Goal: Task Accomplishment & Management: Complete application form

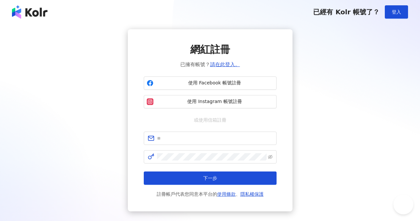
click at [404, 11] on button "登入" at bounding box center [396, 11] width 23 height 13
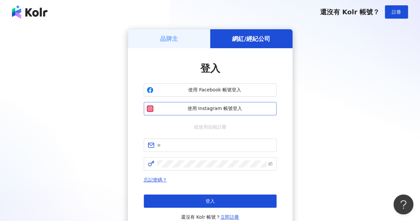
click at [233, 107] on span "使用 Instagram 帳號登入" at bounding box center [215, 108] width 118 height 7
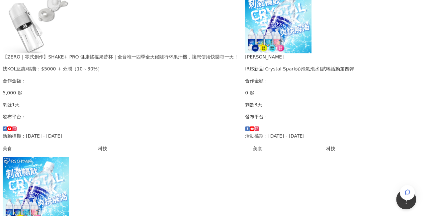
scroll to position [233, 0]
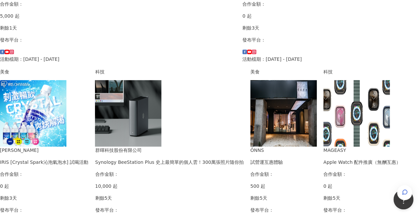
click at [162, 108] on img at bounding box center [128, 113] width 66 height 66
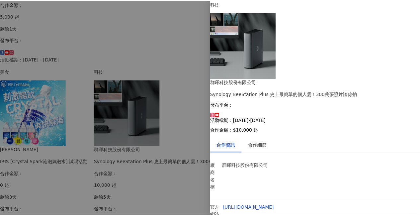
scroll to position [0, 0]
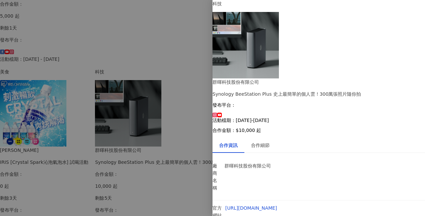
click at [174, 85] on div at bounding box center [212, 108] width 425 height 216
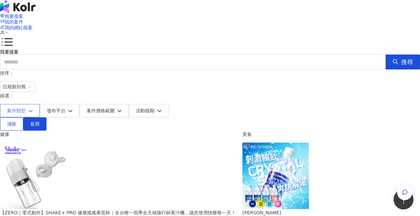
click at [40, 104] on button "案件類型" at bounding box center [20, 110] width 40 height 13
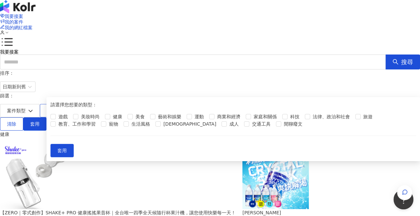
click at [65, 108] on span "發布平台" at bounding box center [56, 110] width 19 height 5
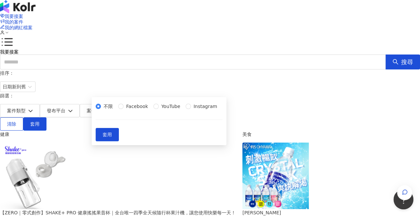
click at [115, 110] on div "不限 Facebook YouTube Instagram" at bounding box center [159, 106] width 127 height 7
click at [191, 110] on span "Instagram" at bounding box center [205, 106] width 29 height 7
click at [112, 137] on span "套用" at bounding box center [107, 134] width 9 height 5
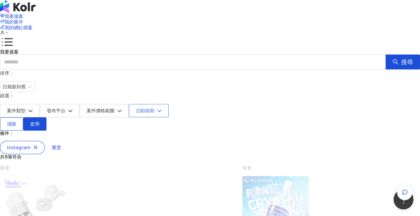
click at [155, 108] on span "活動檔期" at bounding box center [145, 110] width 19 height 5
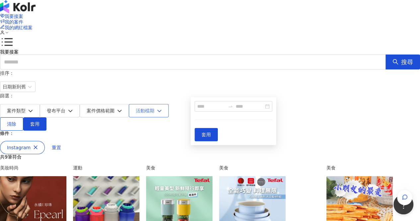
click at [155, 108] on span "活動檔期" at bounding box center [145, 110] width 19 height 5
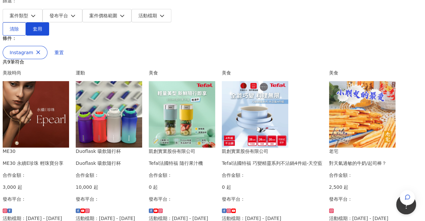
scroll to position [100, 0]
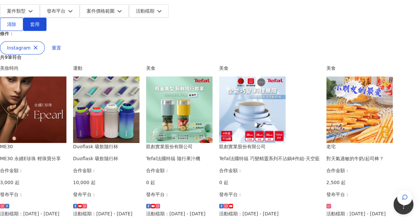
click at [213, 143] on div "凱創實業股份有限公司 Tefal法國特福 隨行果汁機 合作金額： 0 起 發布平台： 活動檔期：[DATE] - [DATE]" at bounding box center [179, 180] width 66 height 74
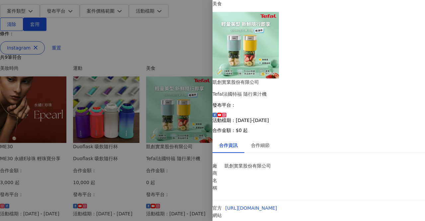
scroll to position [0, 0]
click at [119, 24] on div at bounding box center [212, 110] width 425 height 221
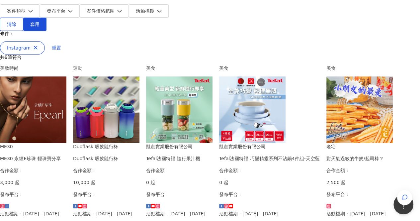
click at [65, 143] on div "ME30 ME30 永續E珍珠 輕珠寶分享 合作金額： 3,000 起 發布平台： 活動檔期：[DATE] - [DATE]" at bounding box center [33, 180] width 66 height 74
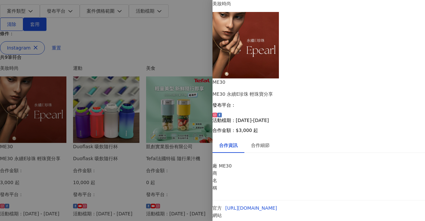
scroll to position [39, 0]
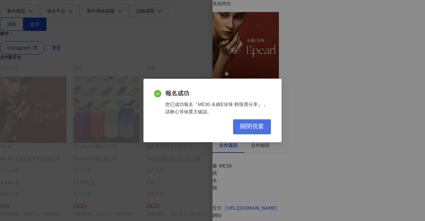
click at [252, 128] on span "關閉視窗" at bounding box center [252, 126] width 24 height 7
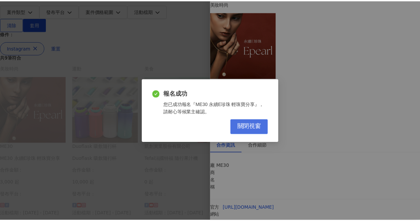
scroll to position [0, 0]
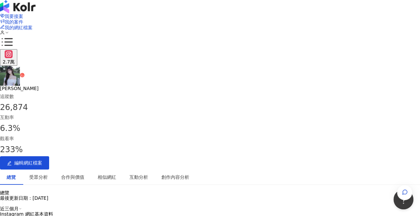
drag, startPoint x: 211, startPoint y: 154, endPoint x: 258, endPoint y: 155, distance: 46.5
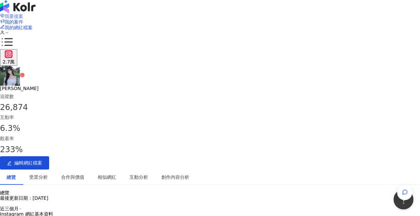
click at [23, 14] on span "我要接案" at bounding box center [14, 16] width 19 height 5
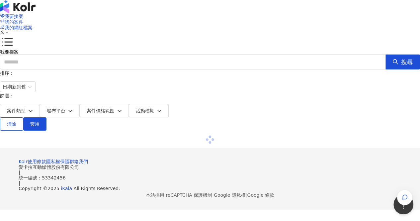
click at [23, 19] on span "我的案件" at bounding box center [14, 21] width 19 height 5
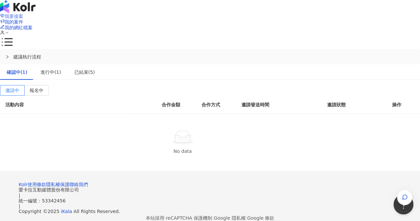
click at [23, 16] on span "我要接案" at bounding box center [14, 16] width 19 height 5
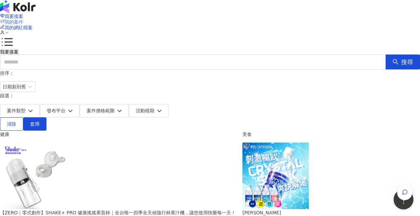
click at [5, 19] on icon at bounding box center [2, 21] width 5 height 5
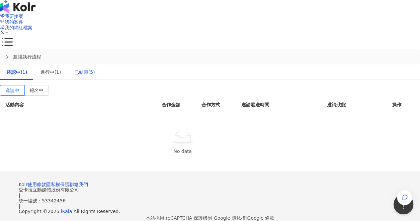
click at [95, 68] on div "已結束(5)" at bounding box center [84, 71] width 21 height 7
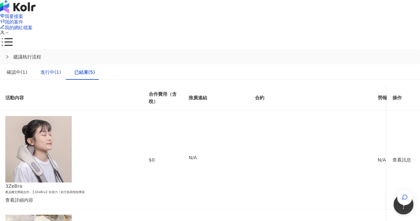
click at [61, 68] on div "進行中(1)" at bounding box center [51, 71] width 21 height 7
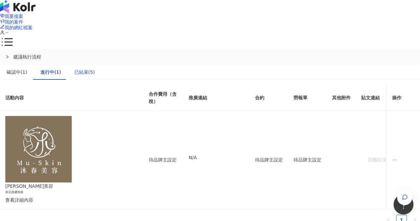
click at [95, 68] on div "已結束(5)" at bounding box center [84, 71] width 21 height 7
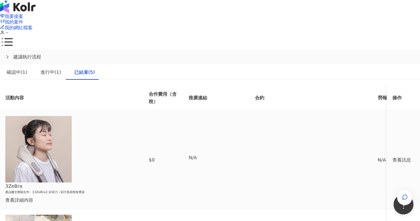
click at [387, 114] on td "查看訊息" at bounding box center [403, 160] width 33 height 98
click at [393, 156] on div "查看訊息" at bounding box center [404, 159] width 23 height 7
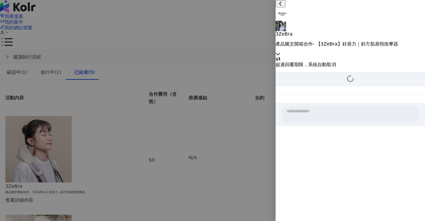
click at [263, 142] on div at bounding box center [212, 110] width 425 height 221
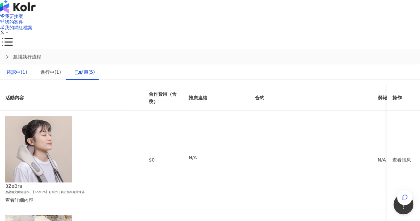
click at [27, 68] on div "確認中(1)" at bounding box center [17, 71] width 21 height 7
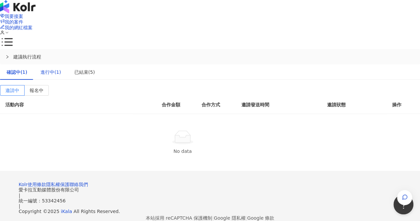
click at [61, 68] on div "進行中(1)" at bounding box center [51, 71] width 21 height 7
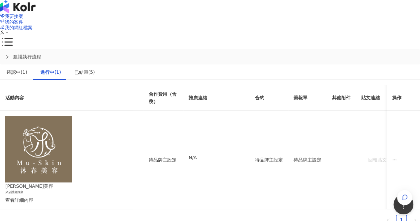
click at [260, 15] on div "我要接案 我的案件 我的網紅檔案" at bounding box center [210, 24] width 420 height 23
click at [23, 14] on span "我要接案" at bounding box center [14, 16] width 19 height 5
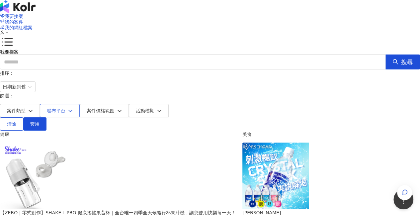
click at [80, 104] on button "發布平台" at bounding box center [60, 110] width 40 height 13
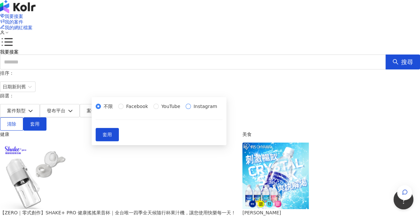
click at [191, 110] on span "Instagram" at bounding box center [205, 106] width 29 height 7
click at [112, 137] on span "套用" at bounding box center [107, 134] width 9 height 5
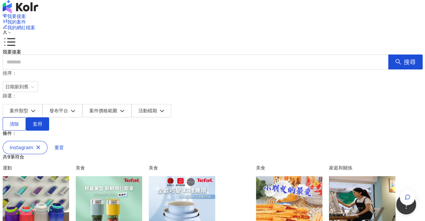
scroll to position [66, 0]
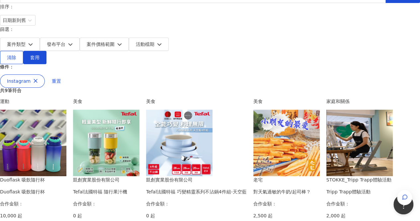
click at [66, 145] on img at bounding box center [33, 143] width 66 height 66
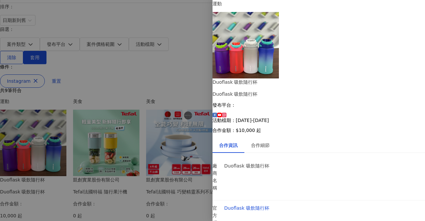
scroll to position [6, 0]
click at [267, 142] on div "合作細節" at bounding box center [260, 145] width 19 height 7
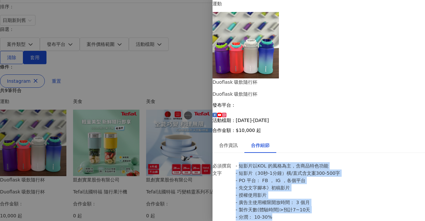
drag, startPoint x: 257, startPoint y: 97, endPoint x: 315, endPoint y: 140, distance: 72.5
click at [315, 162] on p "- 短影片以KOL 的風格為主，含商品特色功能 - 短影片（30秒-1分鐘）橫/直式含文案300-500字 - PO 平台： FB ， IG ，各個平台 - …" at bounding box center [292, 191] width 113 height 58
drag, startPoint x: 319, startPoint y: 140, endPoint x: 364, endPoint y: 127, distance: 46.6
click at [320, 162] on p "- 短影片以KOL 的風格為主，含商品特色功能 - 短影片（30秒-1分鐘）橫/直式含文案300-500字 - PO 平台： FB ， IG ，各個平台 - …" at bounding box center [292, 191] width 113 height 58
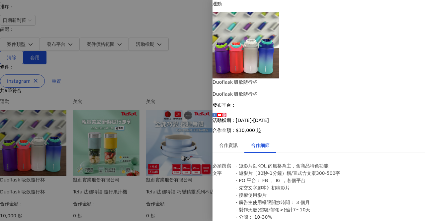
click at [138, 75] on div at bounding box center [212, 110] width 425 height 221
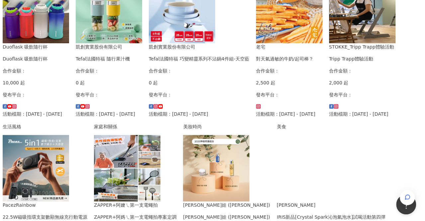
scroll to position [233, 0]
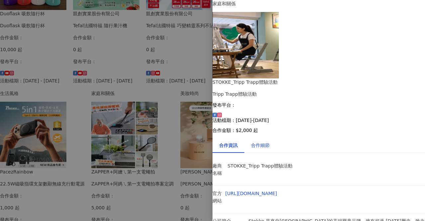
click at [270, 142] on div "合作細節" at bounding box center [260, 145] width 19 height 7
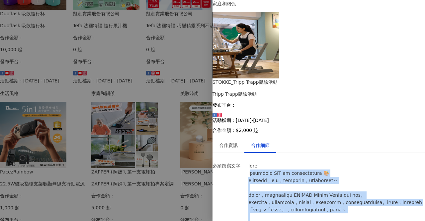
drag, startPoint x: 257, startPoint y: 107, endPoint x: 371, endPoint y: 188, distance: 140.6
click at [371, 188] on p at bounding box center [337, 217] width 177 height 110
click at [361, 162] on p at bounding box center [337, 217] width 177 height 110
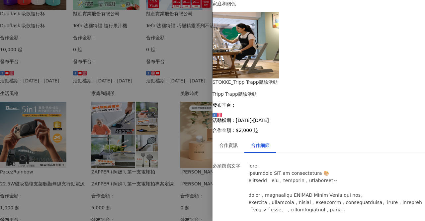
scroll to position [66, 0]
click at [131, 115] on div at bounding box center [212, 110] width 425 height 221
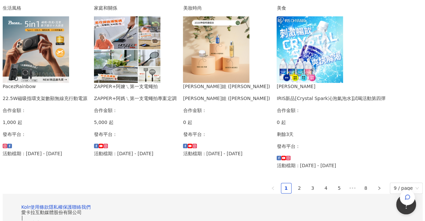
scroll to position [332, 0]
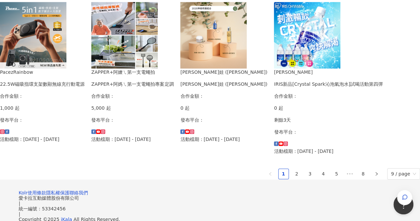
click at [85, 93] on div "PacezRainbow 22.5W磁吸指環支架數顯無線充行動電源 合作金額： 1,000 起 發布平台： 活動檔期：[DATE] - [DATE]" at bounding box center [42, 105] width 85 height 74
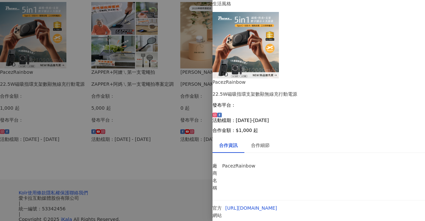
click at [266, 73] on img at bounding box center [246, 45] width 66 height 66
click at [269, 142] on div "合作細節" at bounding box center [260, 145] width 19 height 7
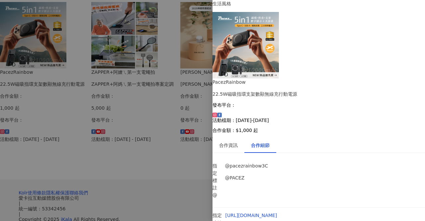
scroll to position [205, 0]
click at [206, 117] on div at bounding box center [212, 110] width 425 height 221
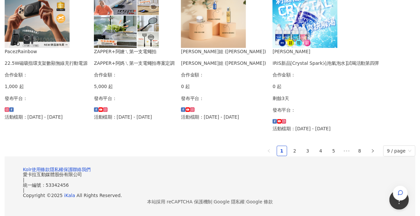
scroll to position [465, 0]
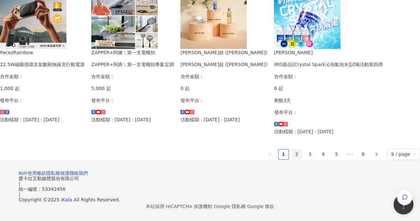
click at [292, 159] on link "2" at bounding box center [297, 154] width 10 height 10
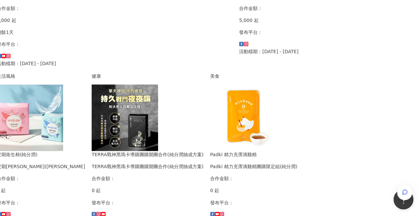
scroll to position [432, 100]
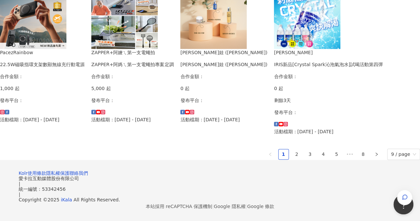
scroll to position [526, 0]
click at [305, 149] on link "3" at bounding box center [310, 154] width 10 height 10
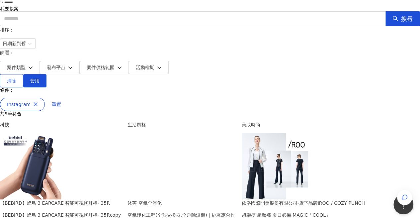
scroll to position [110, 0]
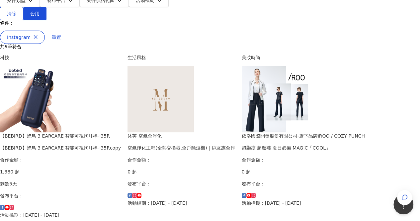
click at [66, 110] on img at bounding box center [33, 99] width 66 height 66
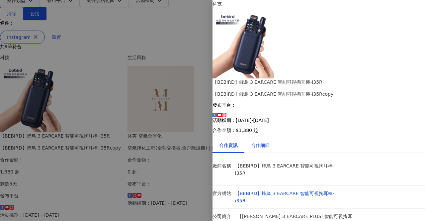
click at [270, 142] on div "合作細節" at bounding box center [260, 145] width 19 height 7
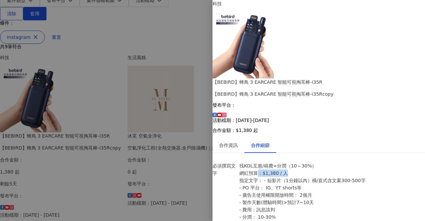
drag, startPoint x: 272, startPoint y: 110, endPoint x: 310, endPoint y: 110, distance: 38.2
click at [310, 162] on p "找KOL互惠/稿費+分潤（10～30%） 網紅預算：$1,380 / 人 指定文字： - 短影片（1分鐘以內）橫/直式含文案300-500字 - PO 平台：…" at bounding box center [305, 202] width 131 height 80
click at [295, 162] on p "找KOL互惠/稿費+分潤（10～30%） 網紅預算：$1,380 / 人 指定文字： - 短影片（1分鐘以內）橫/直式含文案300-500字 - PO 平台：…" at bounding box center [305, 202] width 131 height 80
click at [104, 39] on div at bounding box center [212, 110] width 425 height 221
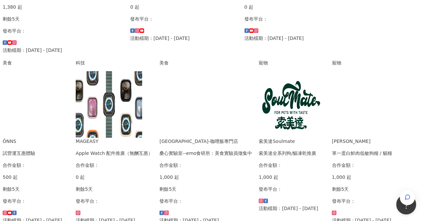
scroll to position [277, 0]
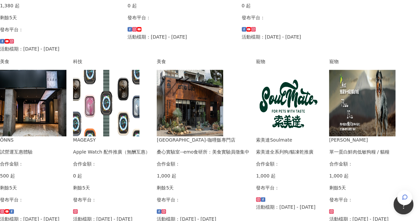
click at [250, 196] on div "發布平台：" at bounding box center [203, 205] width 93 height 19
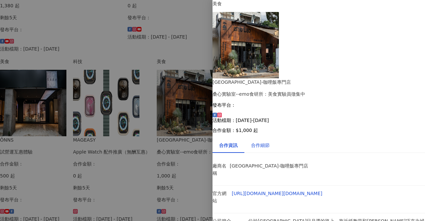
click at [270, 142] on div "合作細節" at bounding box center [260, 145] width 19 height 7
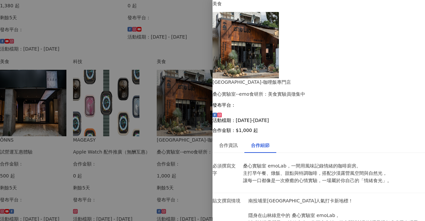
scroll to position [0, 0]
click at [238, 142] on div "合作資訊" at bounding box center [228, 145] width 19 height 7
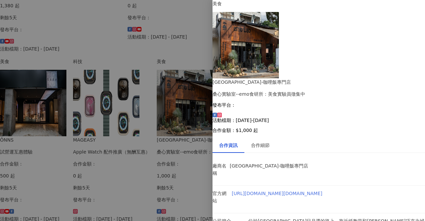
scroll to position [58, 0]
click at [176, 120] on div at bounding box center [212, 110] width 425 height 221
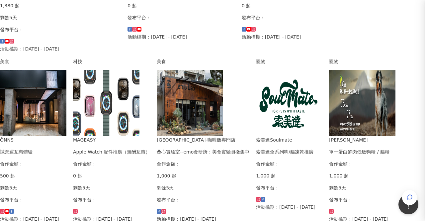
scroll to position [0, 0]
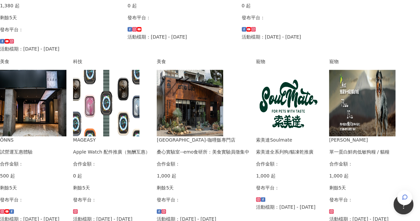
click at [66, 136] on div "ÔNNS" at bounding box center [33, 139] width 66 height 7
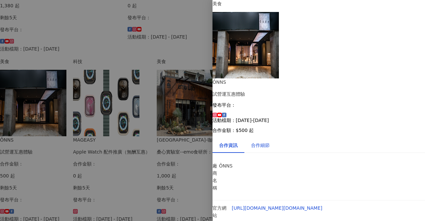
click at [267, 142] on div "合作細節" at bounding box center [260, 145] width 19 height 7
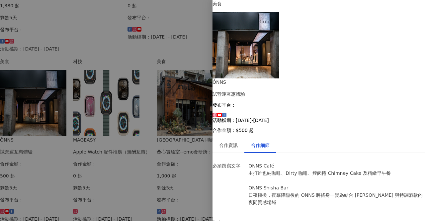
scroll to position [173, 0]
click at [154, 114] on div at bounding box center [212, 110] width 425 height 221
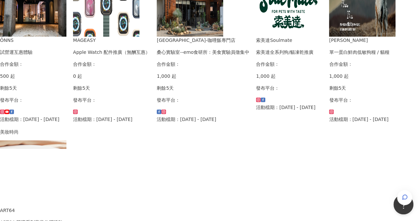
scroll to position [443, 0]
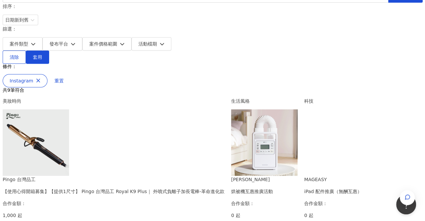
scroll to position [77, 0]
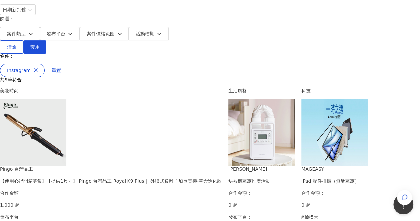
click at [114, 166] on div "Pingo 台灣品工 【使用心得開箱募集】【提供1尺寸】 Pingo 台灣品工 Royal K9 Plus｜ 外噴式負離子加長電棒-革命進化款 合作金額： 1…" at bounding box center [111, 203] width 222 height 74
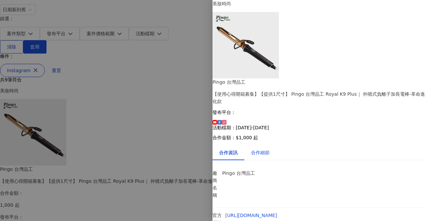
click at [269, 149] on div "合作細節" at bounding box center [260, 152] width 19 height 7
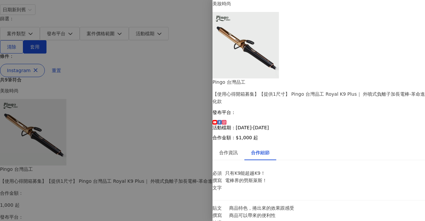
scroll to position [0, 0]
click at [233, 149] on div "合作資訊" at bounding box center [228, 152] width 19 height 7
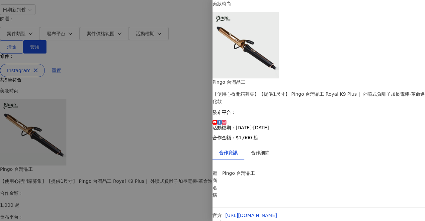
scroll to position [45, 0]
drag, startPoint x: 282, startPoint y: 189, endPoint x: 251, endPoint y: 184, distance: 31.6
click at [80, 133] on div at bounding box center [212, 110] width 425 height 221
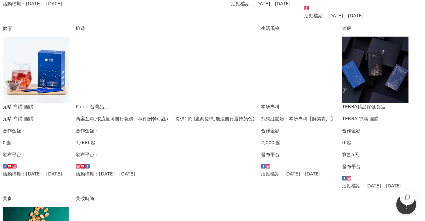
scroll to position [277, 0]
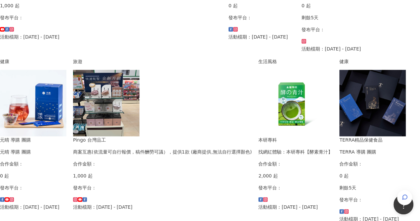
click at [229, 148] on div "商案互惠(依流量可自行報價，稿件酬勞可議），提供1款 (廠商提供,無法自行選擇顏色)" at bounding box center [162, 151] width 179 height 7
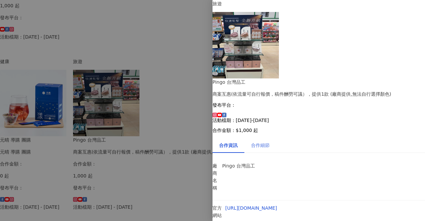
click at [268, 138] on div "合作細節" at bounding box center [261, 145] width 32 height 15
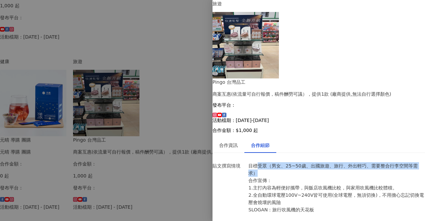
drag, startPoint x: 259, startPoint y: 105, endPoint x: 301, endPoint y: 111, distance: 42.9
click at [301, 162] on p "目標受眾（男女、25~50歲、出國旅遊、旅行、外出輕巧、需要整合行李空間等需求） 合作宣傳： 1.主打內容為輕便好攜帶，與飯店吹風機比較，與家用吹風機比較體積…" at bounding box center [337, 187] width 177 height 51
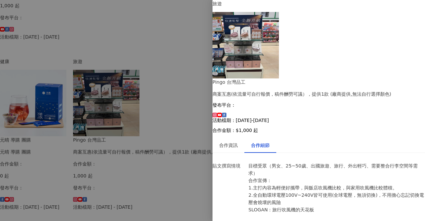
click at [301, 162] on p "目標受眾（男女、25~50歲、出國旅遊、旅行、外出輕巧、需要整合行李空間等需求） 合作宣傳： 1.主打內容為輕便好攜帶，與飯店吹風機比較，與家用吹風機比較體積…" at bounding box center [337, 187] width 177 height 51
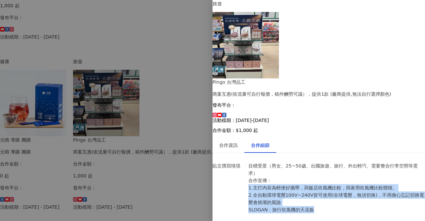
drag, startPoint x: 252, startPoint y: 122, endPoint x: 328, endPoint y: 145, distance: 79.7
click at [328, 162] on p "目標受眾（男女、25~50歲、出國旅遊、旅行、外出輕巧、需要整合行李空間等需求） 合作宣傳： 1.主打內容為輕便好攜帶，與飯店吹風機比較，與家用吹風機比較體積…" at bounding box center [337, 187] width 177 height 51
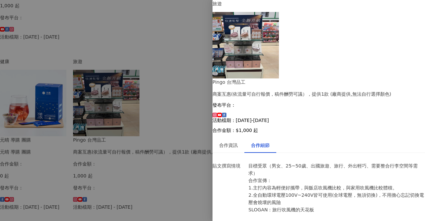
scroll to position [0, 0]
click at [237, 142] on div "合作資訊" at bounding box center [228, 145] width 19 height 7
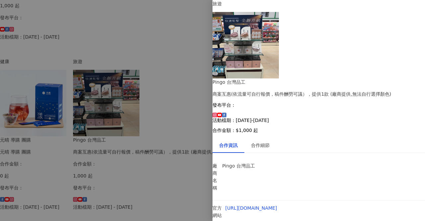
scroll to position [45, 0]
drag, startPoint x: 257, startPoint y: 155, endPoint x: 366, endPoint y: 172, distance: 111.0
drag, startPoint x: 251, startPoint y: 153, endPoint x: 341, endPoint y: 171, distance: 92.0
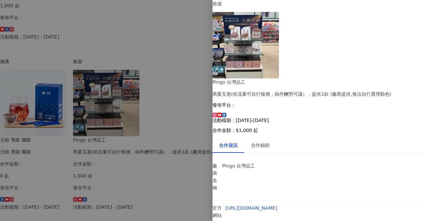
drag, startPoint x: 333, startPoint y: 34, endPoint x: 336, endPoint y: 34, distance: 3.7
click at [334, 90] on div "商案互惠(依流量可自行報價，稿件酬勞可議），提供1款 (廠商提供,無法自行選擇顏色)" at bounding box center [319, 93] width 213 height 7
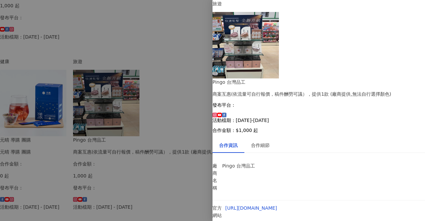
click at [367, 90] on div "商案互惠(依流量可自行報價，稿件酬勞可議），提供1款 (廠商提供,無法自行選擇顏色)" at bounding box center [319, 93] width 213 height 7
click at [196, 137] on div at bounding box center [212, 110] width 425 height 221
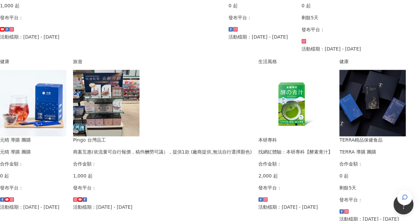
click at [233, 148] on div "商案互惠(依流量可自行報價，稿件酬勞可議），提供1款 (廠商提供,無法自行選擇顏色)" at bounding box center [162, 151] width 179 height 7
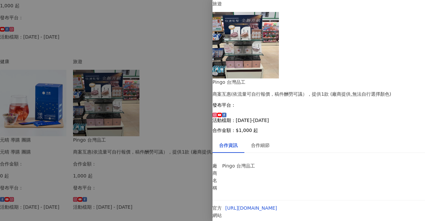
scroll to position [45, 0]
click at [266, 142] on div "合作細節" at bounding box center [260, 145] width 19 height 7
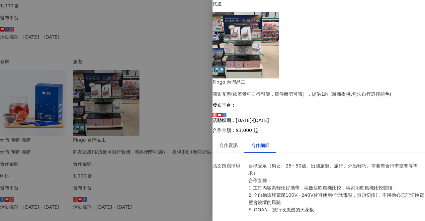
scroll to position [577, 0]
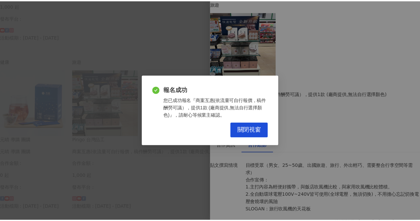
scroll to position [0, 0]
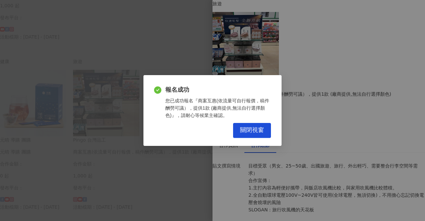
click at [248, 127] on span "關閉視窗" at bounding box center [252, 130] width 24 height 7
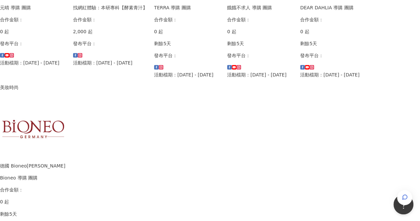
scroll to position [443, 0]
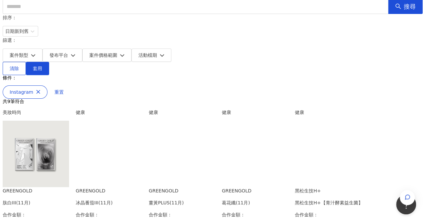
scroll to position [133, 0]
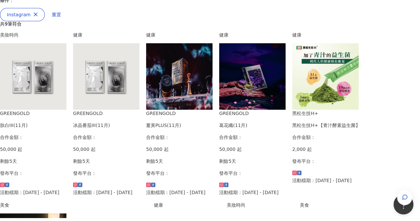
click at [66, 122] on div "肽白III(11月)" at bounding box center [33, 125] width 66 height 7
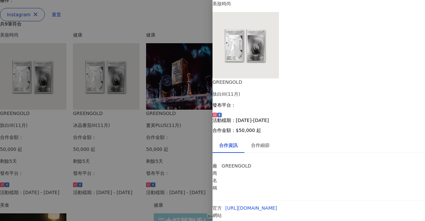
scroll to position [51, 0]
click at [265, 138] on div "合作細節" at bounding box center [261, 145] width 32 height 15
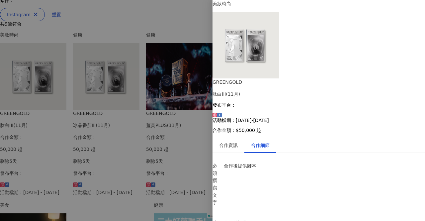
drag, startPoint x: 255, startPoint y: 125, endPoint x: 388, endPoint y: 180, distance: 143.9
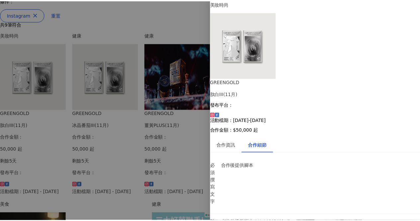
scroll to position [0, 0]
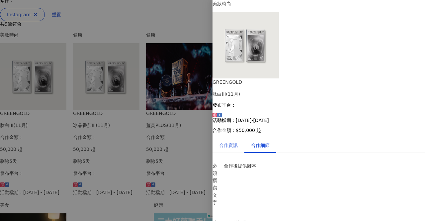
click at [232, 138] on div "合作資訊" at bounding box center [229, 145] width 32 height 15
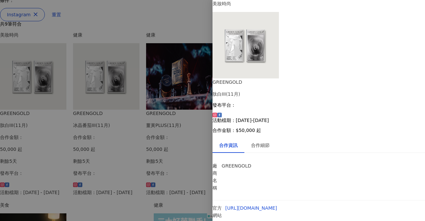
click at [177, 108] on div at bounding box center [212, 110] width 425 height 221
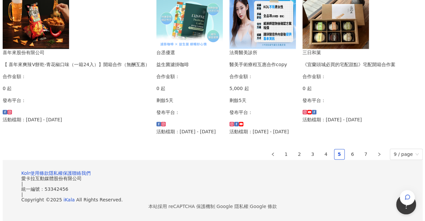
scroll to position [432, 0]
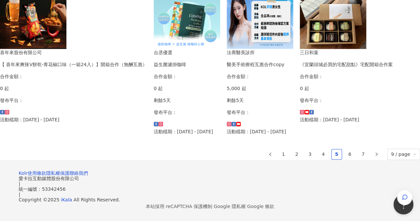
click at [227, 104] on p "剩餘5天" at bounding box center [260, 100] width 66 height 7
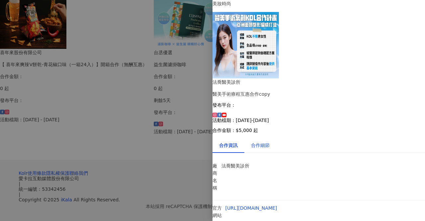
click at [270, 142] on div "合作細節" at bounding box center [260, 145] width 19 height 7
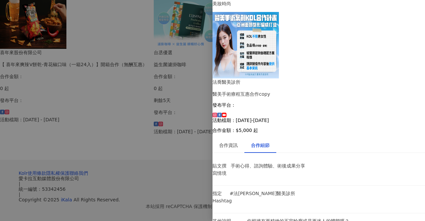
scroll to position [66, 0]
click at [189, 185] on div at bounding box center [212, 110] width 425 height 221
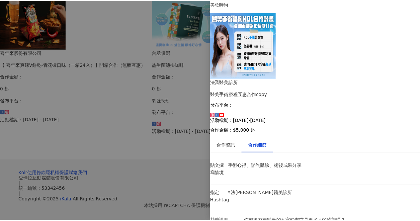
scroll to position [0, 0]
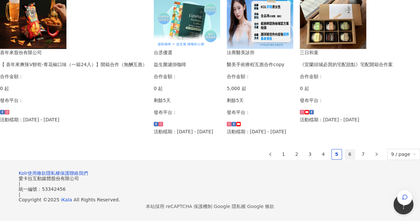
click at [345, 159] on link "6" at bounding box center [350, 154] width 10 height 10
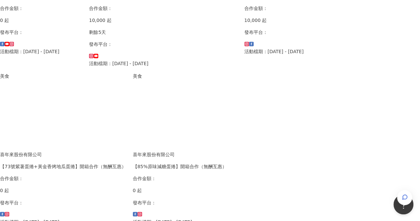
scroll to position [440, 0]
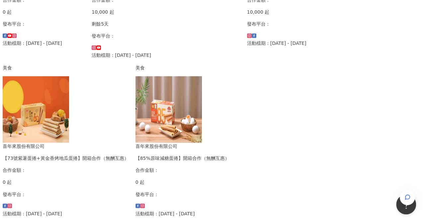
scroll to position [432, 0]
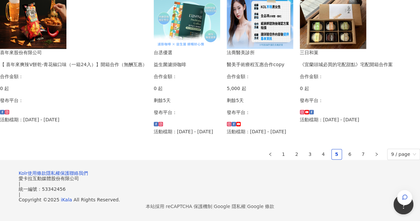
click at [300, 56] on div "三日和菓" at bounding box center [346, 52] width 93 height 7
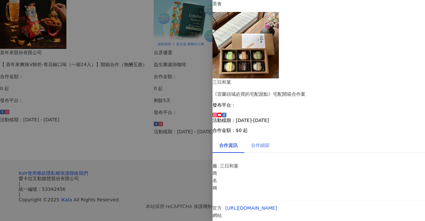
click at [267, 138] on div "合作細節" at bounding box center [261, 145] width 32 height 15
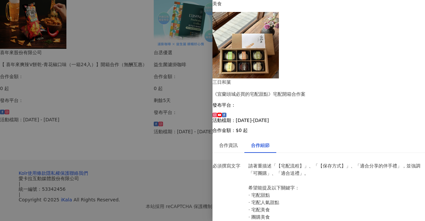
scroll to position [199, 0]
drag, startPoint x: 190, startPoint y: 162, endPoint x: 246, endPoint y: 175, distance: 58.1
click at [190, 162] on div at bounding box center [212, 110] width 425 height 221
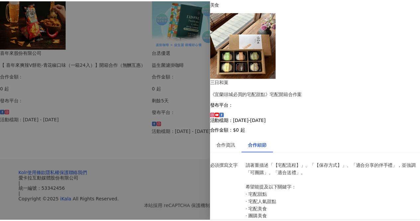
scroll to position [0, 0]
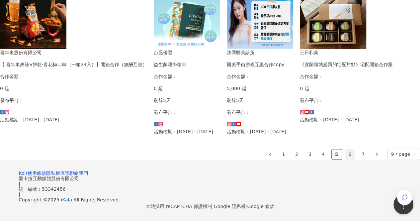
click at [345, 159] on link "6" at bounding box center [350, 154] width 10 height 10
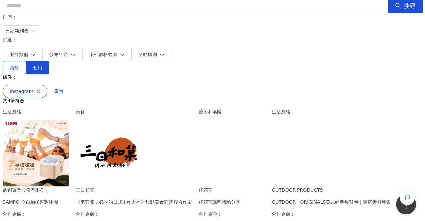
scroll to position [133, 0]
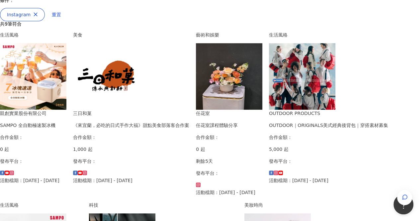
click at [189, 177] on p "活動檔期：[DATE] - [DATE]" at bounding box center [131, 180] width 116 height 7
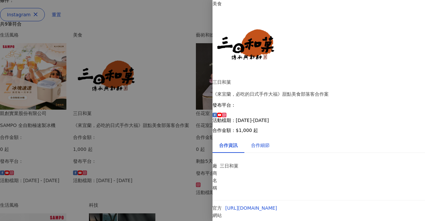
click at [269, 142] on div "合作細節" at bounding box center [260, 145] width 19 height 7
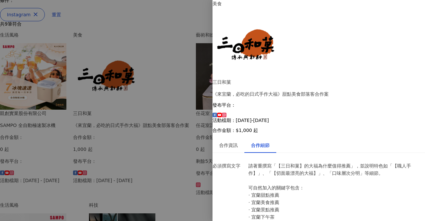
scroll to position [166, 0]
click at [121, 142] on div at bounding box center [212, 110] width 425 height 221
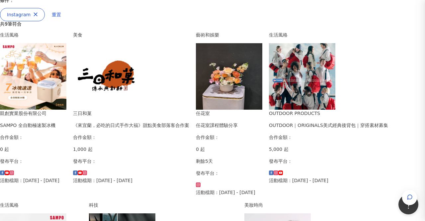
scroll to position [0, 0]
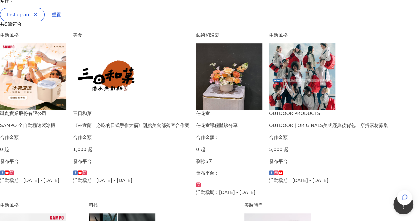
click at [263, 122] on div "任花室課程體驗分享" at bounding box center [229, 125] width 66 height 7
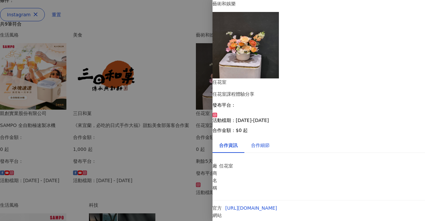
click at [267, 142] on div "合作細節" at bounding box center [260, 145] width 19 height 7
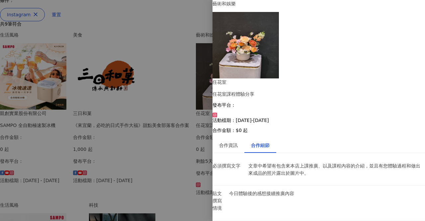
scroll to position [69, 0]
drag, startPoint x: 253, startPoint y: 127, endPoint x: 385, endPoint y: 149, distance: 134.1
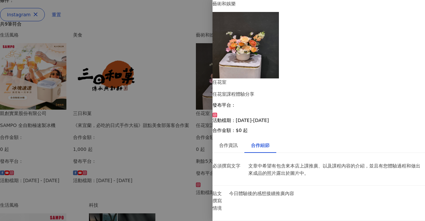
click at [111, 154] on div at bounding box center [212, 110] width 425 height 221
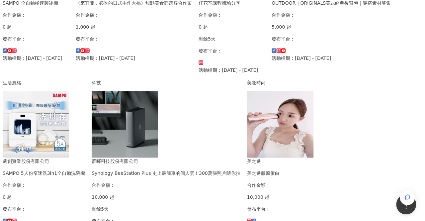
scroll to position [266, 0]
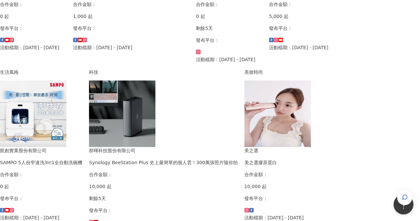
click at [238, 147] on div "群暉科技股份有限公司" at bounding box center [163, 150] width 149 height 7
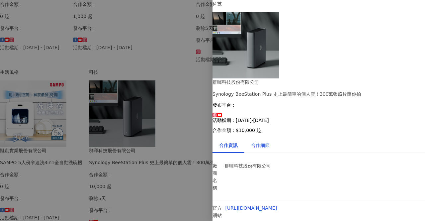
click at [260, 142] on div "合作細節" at bounding box center [260, 145] width 19 height 7
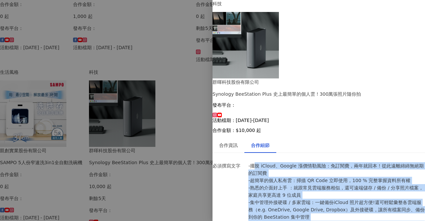
drag, startPoint x: 257, startPoint y: 100, endPoint x: 334, endPoint y: 180, distance: 111.0
click at [334, 180] on p "-擺脫 iCloud、Google 漲價情勒風險：免訂閱費，兩年就回本！從此遠離綿綿無絕期的訂閱費 -超簡單的個人私有雲：掃描 QR Code 立即使用，10…" at bounding box center [337, 209] width 177 height 95
click at [298, 162] on p "-擺脫 iCloud、Google 漲價情勒風險：免訂閱費，兩年就回本！從此遠離綿綿無絕期的訂閱費 -超簡單的個人私有雲：掃描 QR Code 立即使用，10…" at bounding box center [337, 209] width 177 height 95
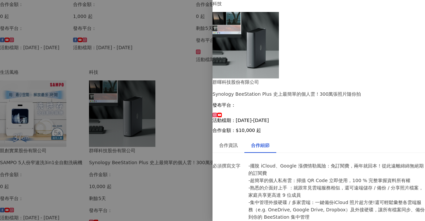
scroll to position [162, 0]
drag, startPoint x: 313, startPoint y: 172, endPoint x: 259, endPoint y: 112, distance: 80.2
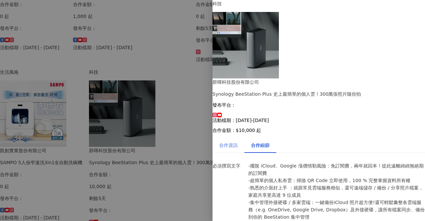
click at [243, 138] on div "合作資訊" at bounding box center [229, 145] width 32 height 15
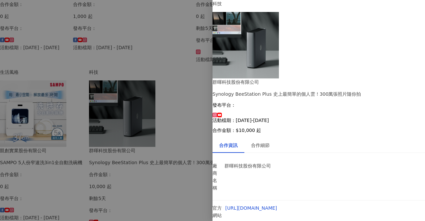
scroll to position [45, 0]
click at [267, 142] on div "合作細節" at bounding box center [260, 145] width 19 height 7
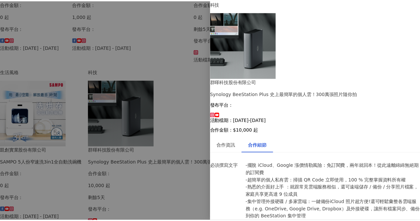
scroll to position [0, 0]
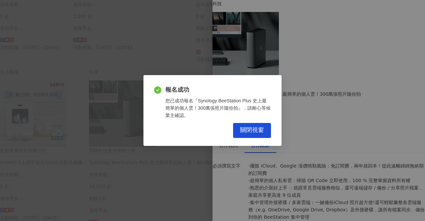
click at [264, 132] on button "關閉視窗" at bounding box center [252, 130] width 38 height 15
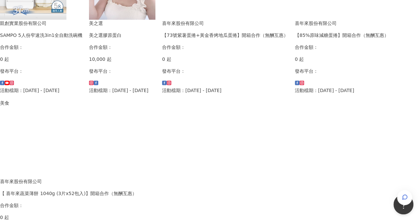
scroll to position [260, 0]
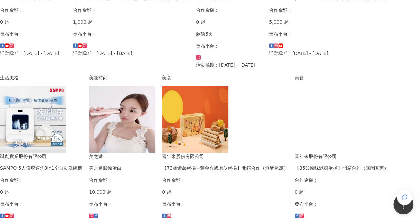
click at [156, 165] on div "美之選膠原蛋白" at bounding box center [122, 168] width 66 height 7
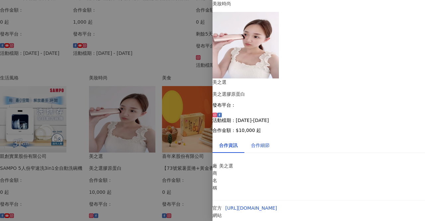
click at [270, 142] on div "合作細節" at bounding box center [260, 145] width 19 height 7
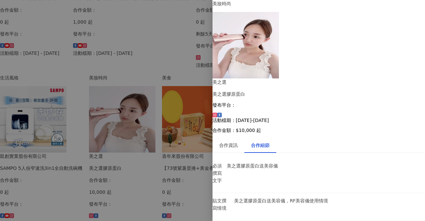
drag, startPoint x: 326, startPoint y: 174, endPoint x: 251, endPoint y: 173, distance: 74.5
drag, startPoint x: 348, startPoint y: 169, endPoint x: 249, endPoint y: 176, distance: 99.6
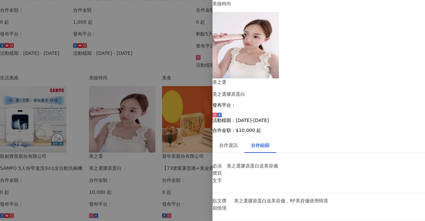
click at [238, 142] on div "合作資訊" at bounding box center [228, 145] width 19 height 7
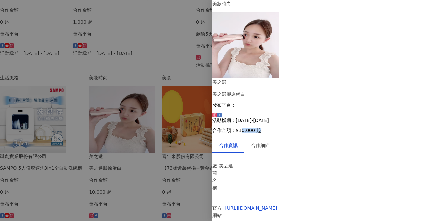
drag, startPoint x: 330, startPoint y: 61, endPoint x: 320, endPoint y: 73, distance: 14.9
click at [323, 78] on div "美之選 美之選膠原蛋白 發布平台： 活動檔期：[DATE]-[DATE] 合作金額： $10,000 起" at bounding box center [319, 105] width 213 height 55
click at [189, 25] on div at bounding box center [212, 110] width 425 height 221
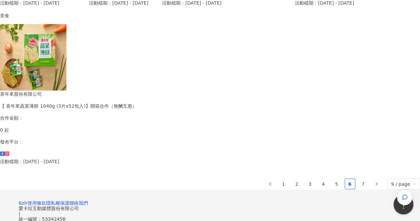
scroll to position [526, 0]
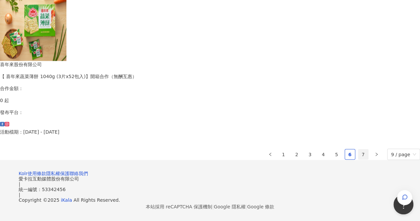
click at [359, 149] on link "7" at bounding box center [364, 154] width 10 height 10
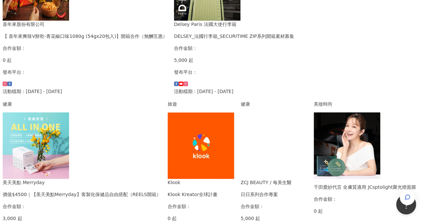
scroll to position [266, 0]
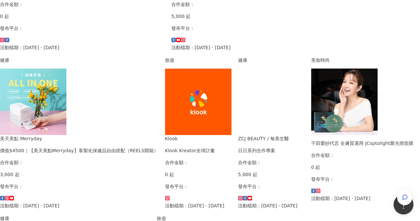
click at [165, 147] on div "Klook Kreator全球計畫" at bounding box center [198, 150] width 66 height 7
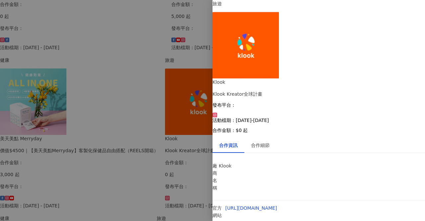
click at [106, 145] on div at bounding box center [212, 110] width 425 height 221
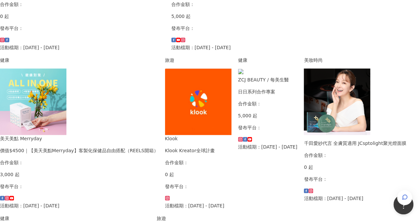
click at [165, 147] on div "Klook Kreator全球計畫" at bounding box center [198, 150] width 66 height 7
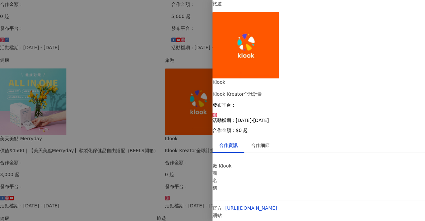
drag, startPoint x: 292, startPoint y: 143, endPoint x: 376, endPoint y: 149, distance: 83.3
click at [273, 138] on div "合作細節" at bounding box center [261, 145] width 32 height 15
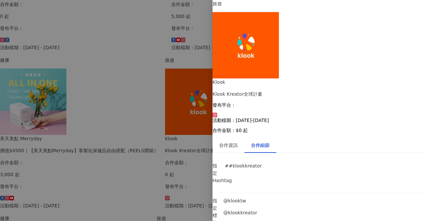
scroll to position [29, 0]
click at [187, 143] on div at bounding box center [212, 110] width 425 height 221
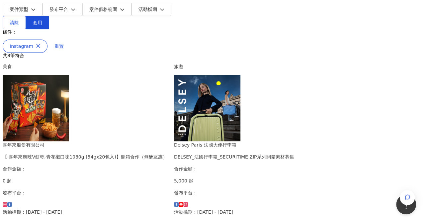
scroll to position [100, 0]
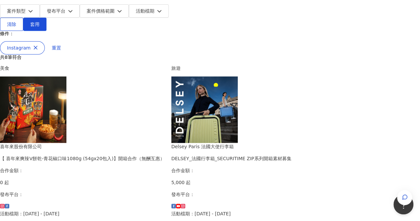
click at [245, 155] on div "DELSEY_法國行李箱_SECURITIME ZIP系列開箱素材募集" at bounding box center [232, 158] width 120 height 7
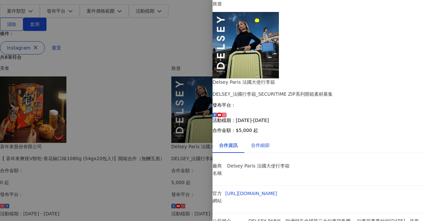
drag, startPoint x: 268, startPoint y: 80, endPoint x: 273, endPoint y: 79, distance: 4.7
click at [268, 142] on div "合作細節" at bounding box center [260, 145] width 19 height 7
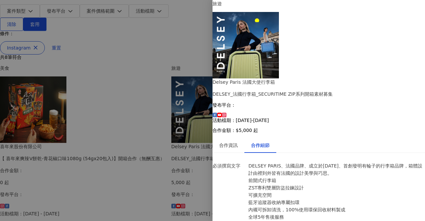
scroll to position [436, 0]
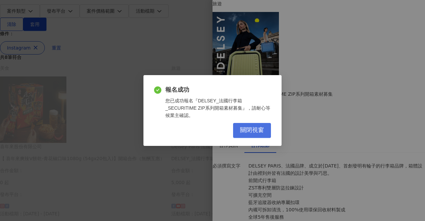
click at [262, 131] on button "關閉視窗" at bounding box center [252, 130] width 38 height 15
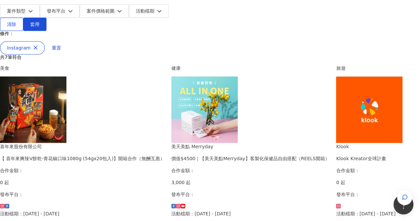
click at [225, 157] on div "價值$4500｜【美天美點Merryday】客製化保健品自由搭配（REELS開箱）" at bounding box center [251, 158] width 159 height 7
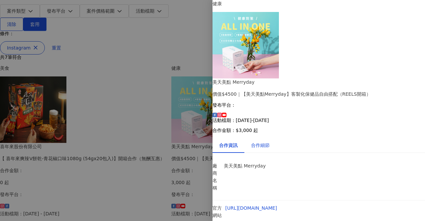
click at [264, 142] on div "合作細節" at bounding box center [260, 145] width 19 height 7
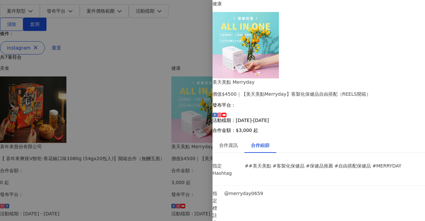
scroll to position [33, 0]
click at [236, 138] on div "合作資訊" at bounding box center [229, 145] width 32 height 15
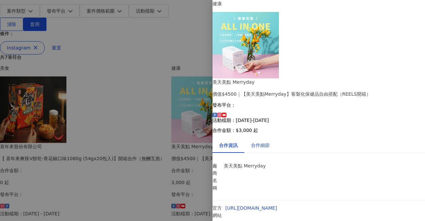
click at [269, 142] on div "合作細節" at bounding box center [260, 145] width 19 height 7
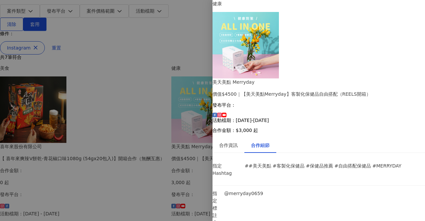
scroll to position [798, 0]
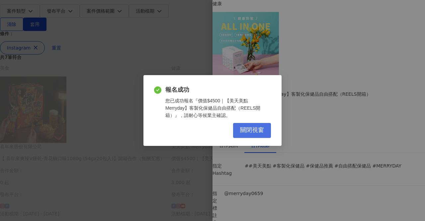
click at [246, 131] on span "關閉視窗" at bounding box center [252, 130] width 24 height 7
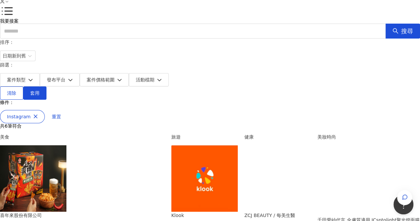
scroll to position [0, 0]
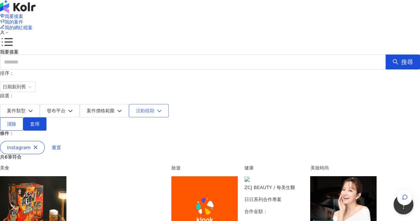
click at [169, 104] on button "活動檔期" at bounding box center [149, 110] width 40 height 13
click at [115, 108] on span "案件價格範圍" at bounding box center [101, 110] width 28 height 5
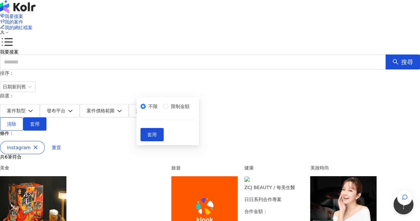
click at [317, 89] on form "排序： 日期新到舊 篩選： 案件類型 發布平台 案件價格範圍 活動檔期 不限 限制金額 套用" at bounding box center [210, 93] width 420 height 48
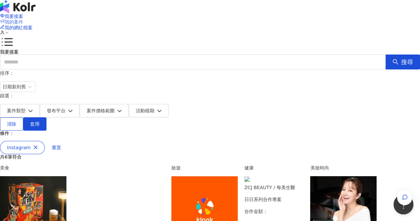
click at [23, 19] on span "我的案件" at bounding box center [14, 21] width 19 height 5
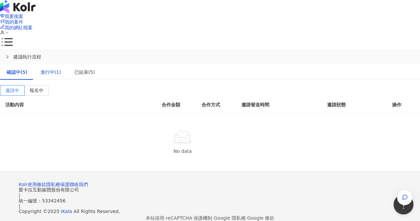
click at [61, 68] on div "進行中(1)" at bounding box center [51, 71] width 21 height 7
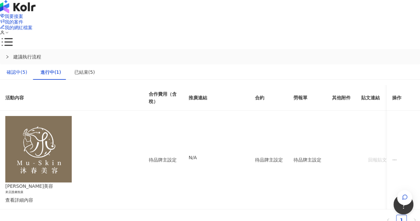
click at [27, 68] on div "確認中(5)" at bounding box center [17, 71] width 21 height 7
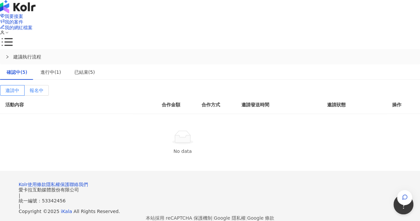
click at [44, 88] on span "報名中" at bounding box center [37, 90] width 14 height 5
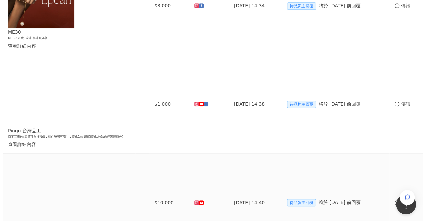
scroll to position [199, 0]
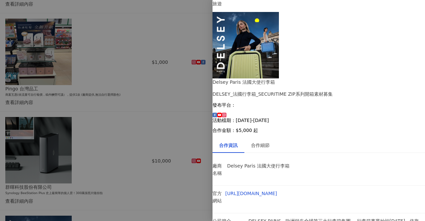
scroll to position [45, 0]
click at [269, 142] on div "合作細節" at bounding box center [260, 145] width 19 height 7
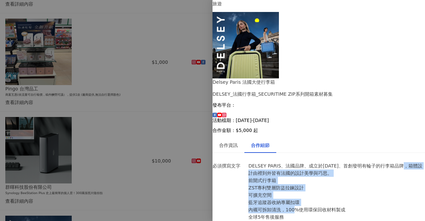
drag, startPoint x: 252, startPoint y: 62, endPoint x: 301, endPoint y: 94, distance: 58.1
click at [301, 162] on p "DELSEY PARIS、法國品牌、成立於[DATE]、首創發明有輪子的行李箱品牌，箱體設計由裡到外皆有法國的設計美學與巧思。 前開式行李箱 ZST專利雙層防…" at bounding box center [337, 191] width 177 height 58
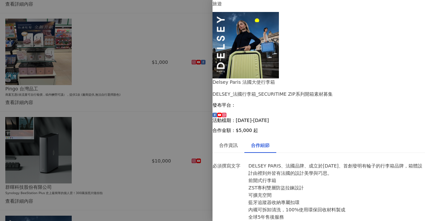
drag, startPoint x: 311, startPoint y: 104, endPoint x: 295, endPoint y: 115, distance: 19.6
click at [311, 162] on p "DELSEY PARIS、法國品牌、成立於[DATE]、首創發明有輪子的行李箱品牌，箱體設計由裡到外皆有法國的設計美學與巧思。 前開式行李箱 ZST專利雙層防…" at bounding box center [337, 191] width 177 height 58
drag, startPoint x: 253, startPoint y: 117, endPoint x: 278, endPoint y: 139, distance: 32.7
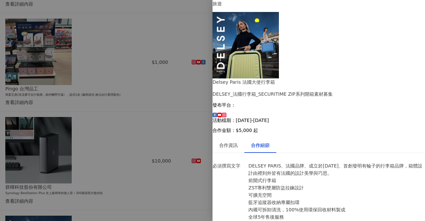
scroll to position [311, 0]
drag, startPoint x: 261, startPoint y: 143, endPoint x: 325, endPoint y: 156, distance: 65.0
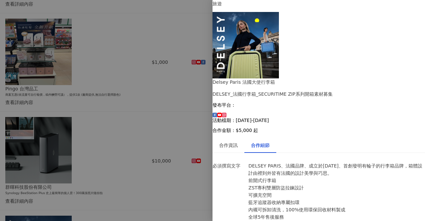
click at [171, 152] on div at bounding box center [212, 110] width 425 height 221
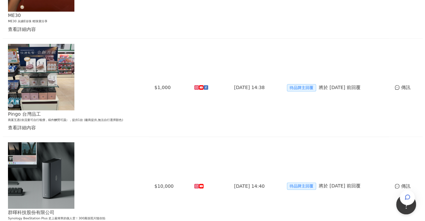
scroll to position [133, 0]
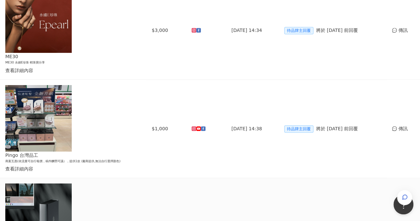
click at [66, 183] on img at bounding box center [38, 216] width 66 height 66
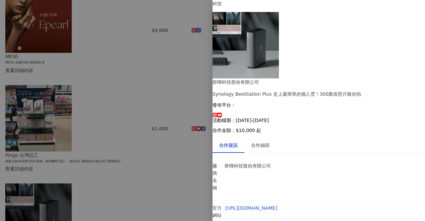
scroll to position [45, 0]
click at [267, 142] on div "合作細節" at bounding box center [260, 145] width 19 height 7
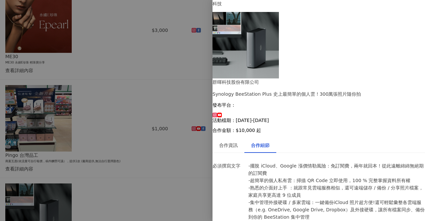
click at [195, 115] on div at bounding box center [212, 110] width 425 height 221
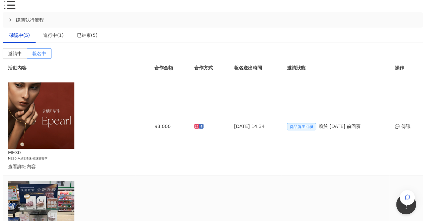
scroll to position [0, 0]
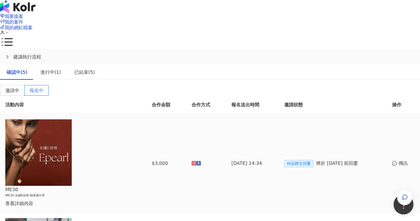
click at [80, 200] on div "查看詳細內容" at bounding box center [66, 203] width 122 height 7
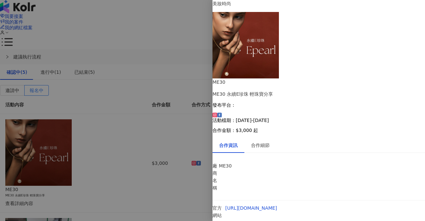
scroll to position [39, 0]
click at [257, 138] on div "合作細節" at bounding box center [261, 145] width 32 height 15
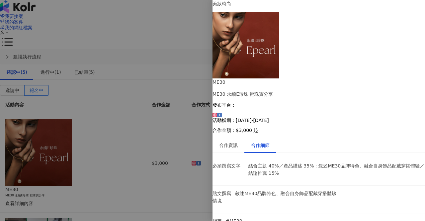
drag, startPoint x: 253, startPoint y: 62, endPoint x: 308, endPoint y: 72, distance: 56.8
click at [308, 162] on p "結合主題 40%／產品描述 35%：敘述ME30品牌特色、融合自身飾品配戴穿搭體驗／結論推薦 15%" at bounding box center [337, 169] width 177 height 15
click at [160, 118] on div at bounding box center [212, 110] width 425 height 221
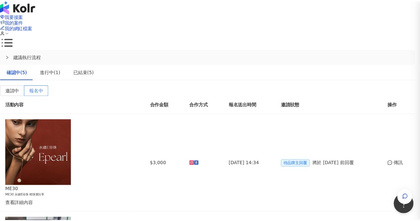
scroll to position [0, 0]
